Goal: Task Accomplishment & Management: Complete application form

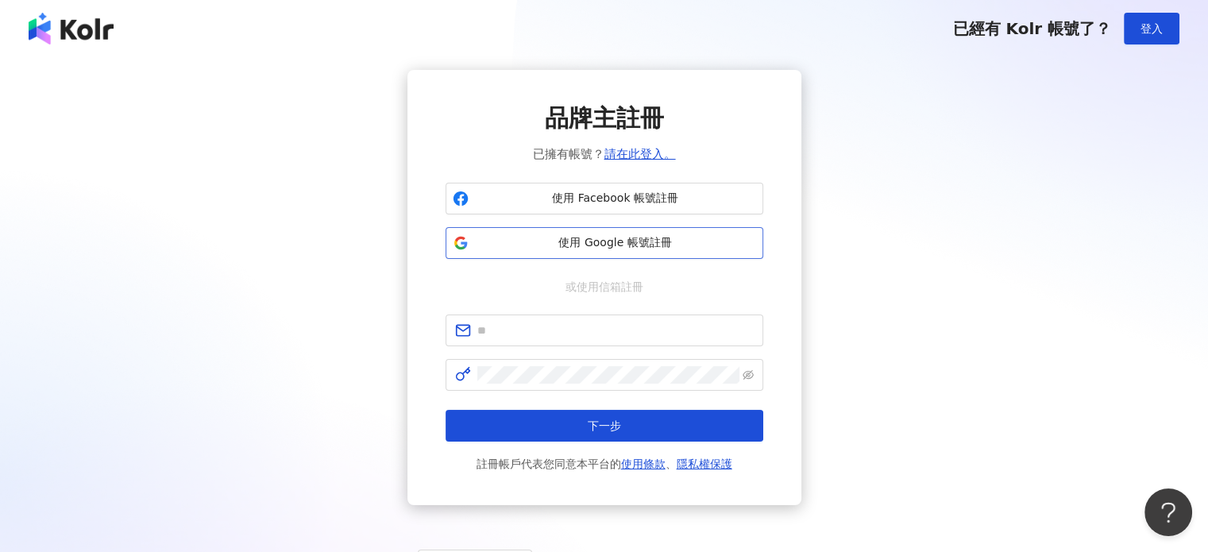
click at [556, 232] on button "使用 Google 帳號註冊" at bounding box center [605, 243] width 318 height 32
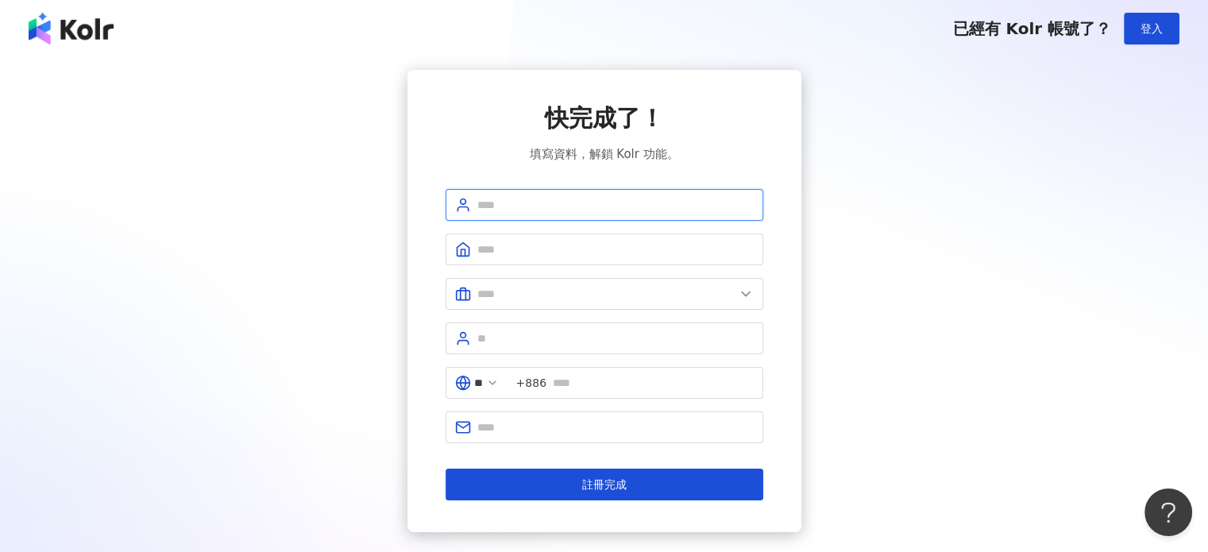
click at [528, 210] on input "text" at bounding box center [615, 204] width 276 height 17
type input "***"
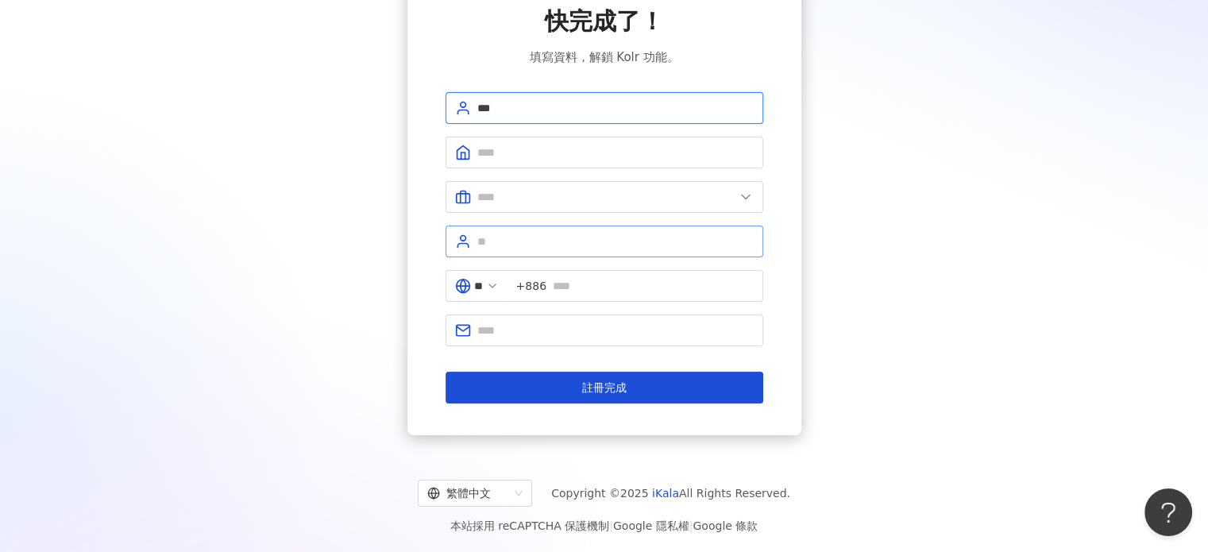
scroll to position [90, 0]
